Goal: Check status: Check status

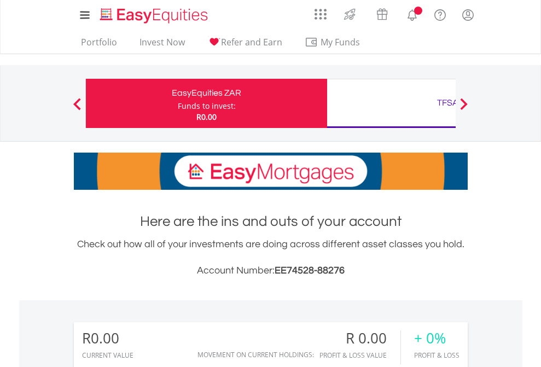
scroll to position [105, 172]
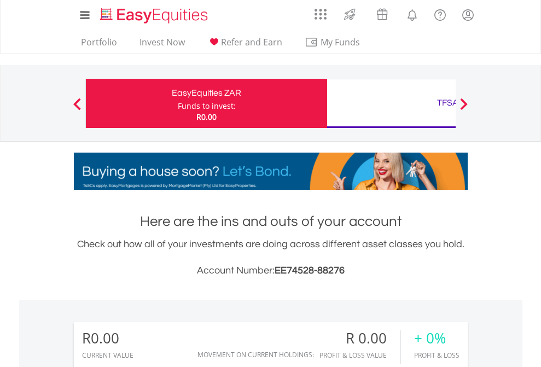
click at [178, 103] on div "Funds to invest:" at bounding box center [207, 106] width 58 height 11
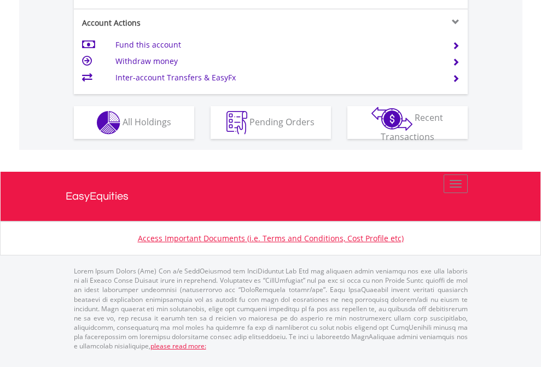
scroll to position [1050, 0]
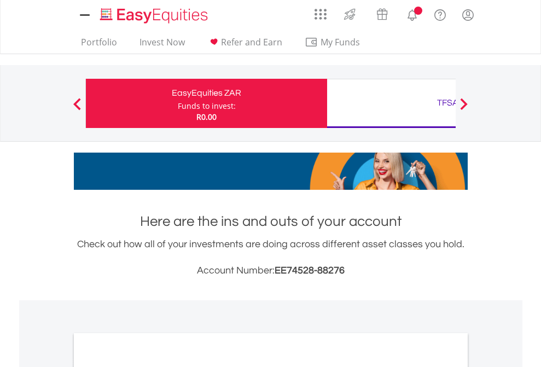
scroll to position [658, 0]
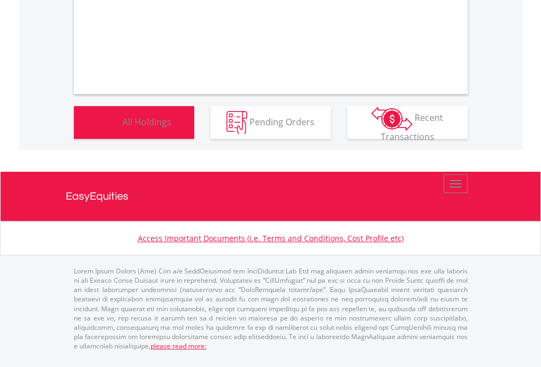
click at [123, 128] on span "All Holdings" at bounding box center [147, 122] width 49 height 12
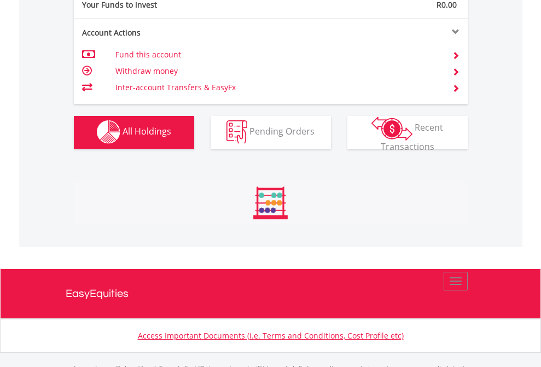
scroll to position [1084, 0]
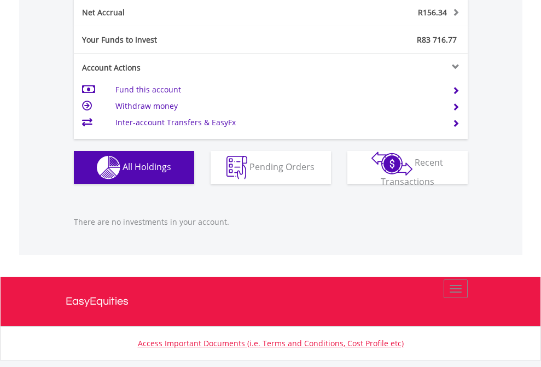
scroll to position [1110, 0]
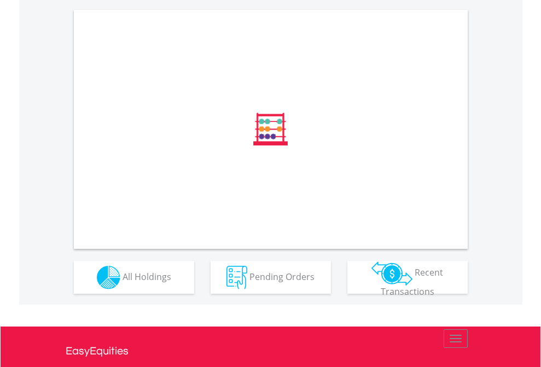
click at [123, 282] on span "All Holdings" at bounding box center [147, 276] width 49 height 12
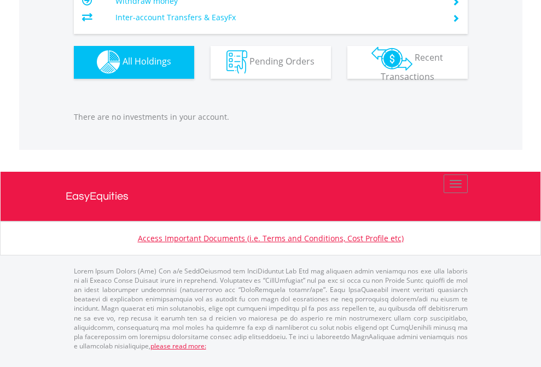
scroll to position [105, 172]
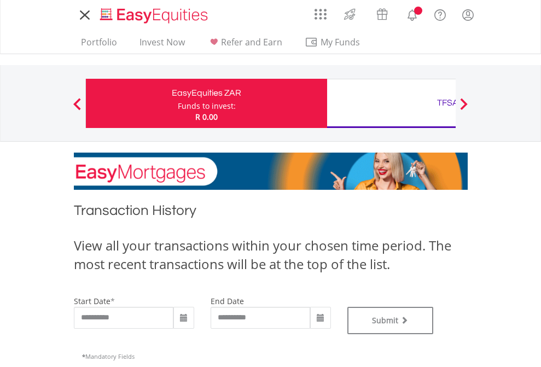
type input "**********"
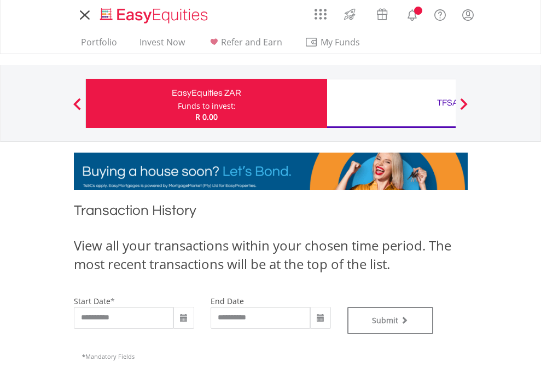
type input "**********"
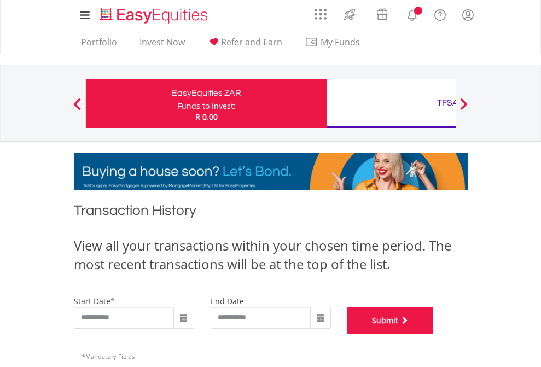
click at [434, 335] on button "Submit" at bounding box center [391, 320] width 87 height 27
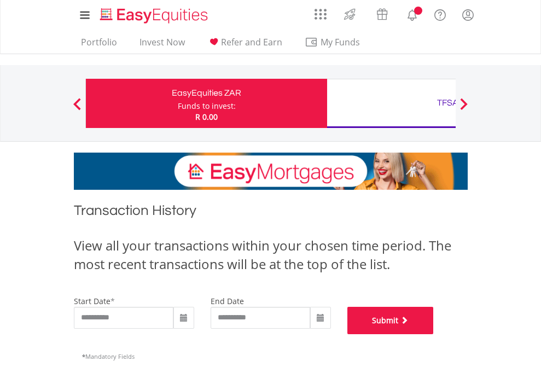
scroll to position [444, 0]
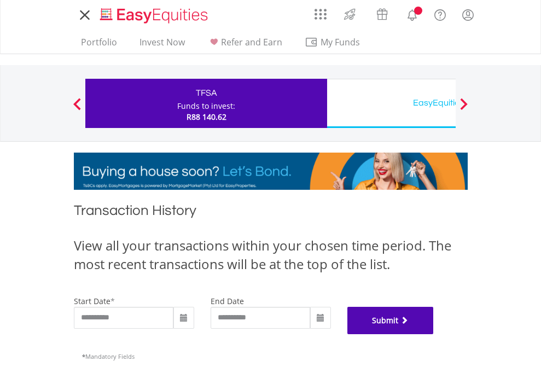
click at [434, 335] on button "Submit" at bounding box center [391, 320] width 87 height 27
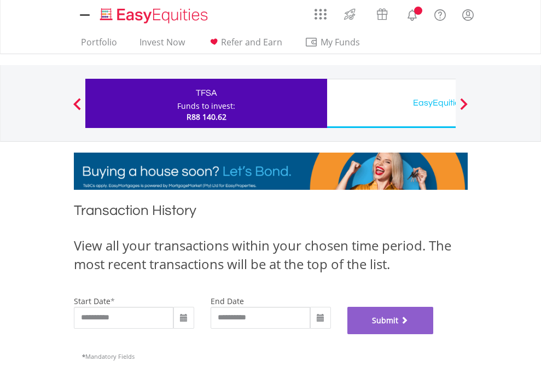
scroll to position [444, 0]
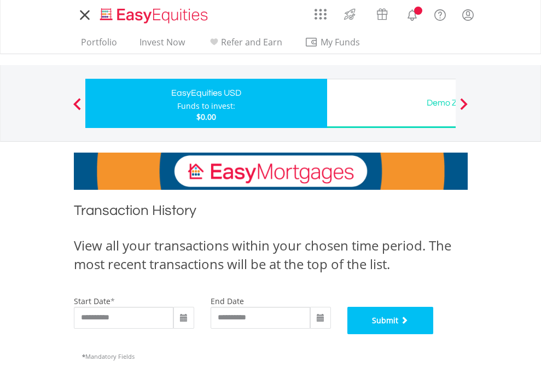
click at [434, 335] on button "Submit" at bounding box center [391, 320] width 87 height 27
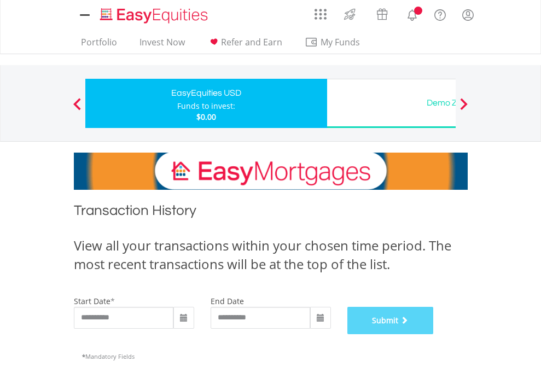
scroll to position [444, 0]
